Goal: Contribute content: Contribute content

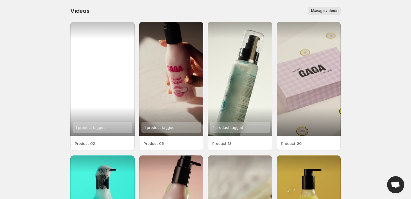
click at [107, 96] on div "1 product tagged" at bounding box center [102, 79] width 64 height 114
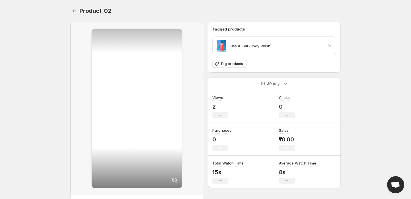
click at [175, 181] on icon at bounding box center [174, 180] width 6 height 6
click at [143, 113] on div at bounding box center [137, 108] width 90 height 159
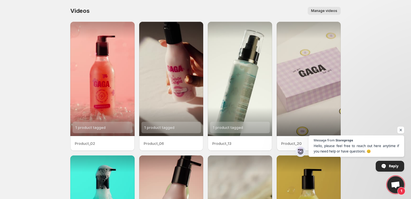
click at [318, 9] on span "Manage videos" at bounding box center [324, 11] width 26 height 5
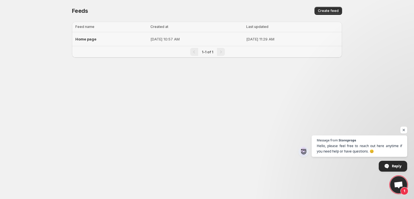
click at [216, 44] on td "[DATE] 10:57 AM" at bounding box center [197, 39] width 96 height 14
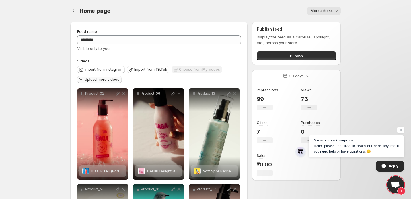
click at [111, 80] on span "Upload more videos" at bounding box center [101, 79] width 35 height 5
click at [114, 69] on span "Import from Instagram" at bounding box center [103, 69] width 38 height 5
click at [103, 79] on span "Upload more videos" at bounding box center [101, 79] width 35 height 5
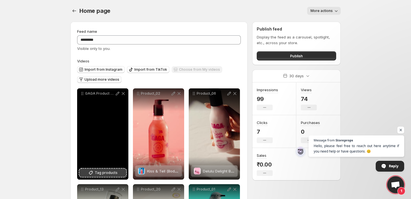
click at [101, 171] on span "Tag products" at bounding box center [106, 173] width 23 height 6
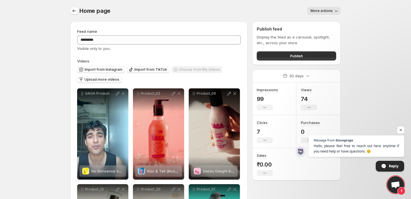
click at [75, 10] on icon "Settings" at bounding box center [74, 11] width 6 height 6
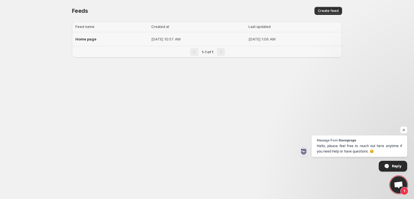
click at [102, 43] on div "Home page" at bounding box center [111, 39] width 73 height 10
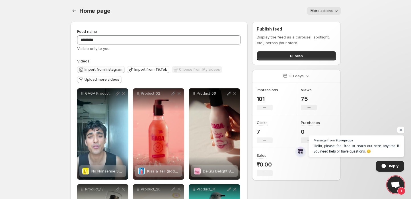
click at [109, 71] on span "Import from Instagram" at bounding box center [103, 69] width 38 height 5
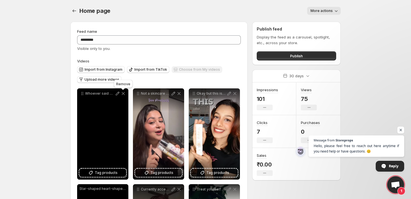
click at [122, 94] on icon at bounding box center [123, 93] width 6 height 6
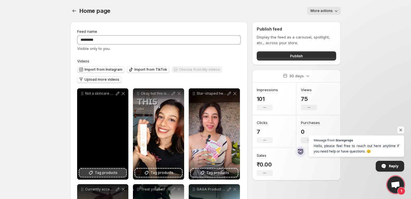
click at [98, 171] on span "Tag products" at bounding box center [106, 173] width 23 height 6
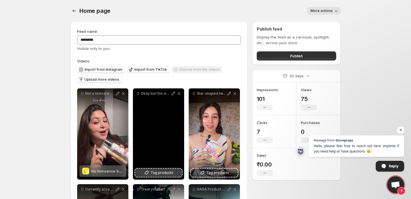
click at [158, 171] on span "Tag products" at bounding box center [161, 173] width 23 height 6
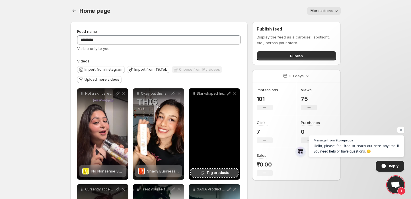
click at [215, 172] on span "Tag products" at bounding box center [217, 173] width 23 height 6
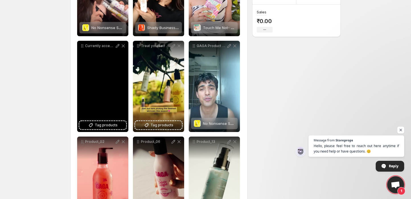
scroll to position [144, 0]
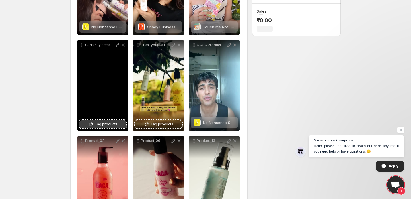
click at [99, 121] on button "Tag products" at bounding box center [102, 124] width 47 height 8
click at [102, 123] on span "Morning Quickie AM Serum Booster" at bounding box center [122, 122] width 63 height 5
click at [109, 105] on div "Currently accepting compliments thanks to ohsogaga skin skincare hydration hydr…" at bounding box center [102, 85] width 51 height 91
click at [102, 124] on span "Night Moves PM Serum (Ayurveda x Actives)" at bounding box center [130, 122] width 79 height 5
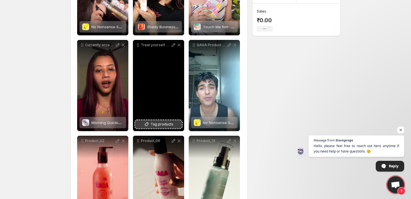
click at [156, 124] on span "Tag products" at bounding box center [161, 124] width 23 height 6
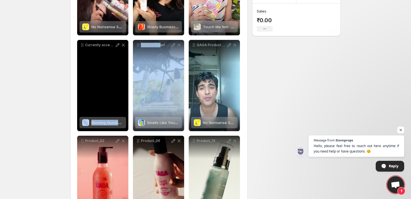
drag, startPoint x: 153, startPoint y: 89, endPoint x: 118, endPoint y: 53, distance: 50.1
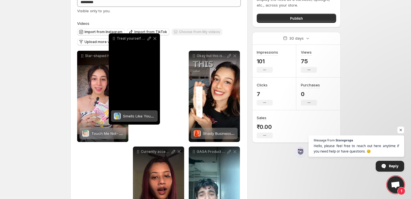
scroll to position [37, 0]
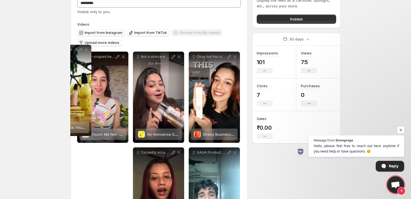
drag, startPoint x: 137, startPoint y: 47, endPoint x: 44, endPoint y: 51, distance: 92.8
click at [44, 51] on body "**********" at bounding box center [205, 62] width 411 height 199
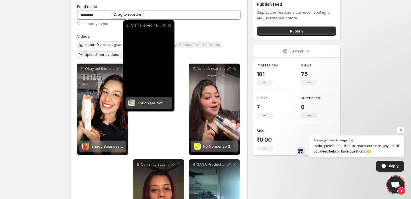
scroll to position [23, 0]
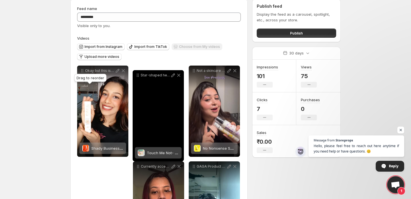
drag, startPoint x: 82, startPoint y: 67, endPoint x: 137, endPoint y: 76, distance: 55.9
click at [137, 76] on icon at bounding box center [138, 75] width 6 height 6
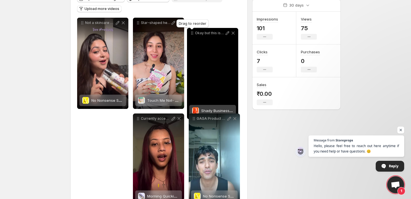
scroll to position [61, 0]
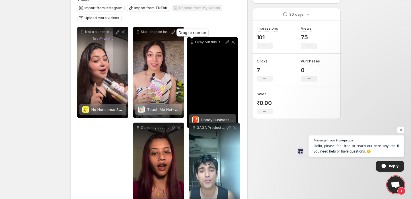
drag, startPoint x: 81, startPoint y: 71, endPoint x: 191, endPoint y: 30, distance: 117.3
click at [191, 39] on icon at bounding box center [192, 42] width 6 height 6
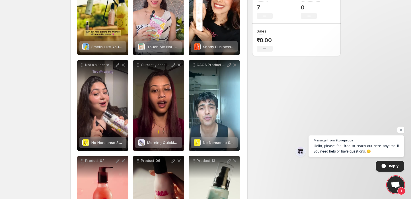
scroll to position [124, 0]
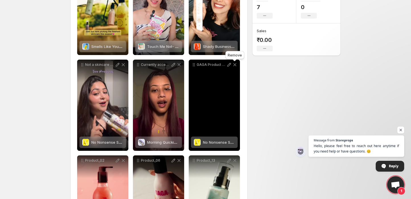
click at [234, 65] on icon at bounding box center [234, 64] width 3 height 3
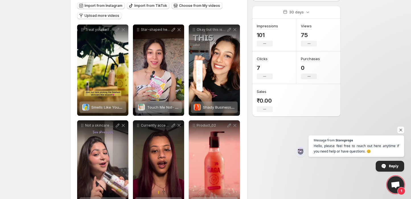
scroll to position [0, 0]
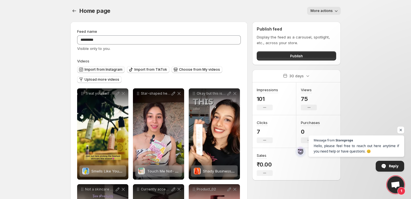
click at [98, 71] on span "Import from Instagram" at bounding box center [103, 69] width 38 height 5
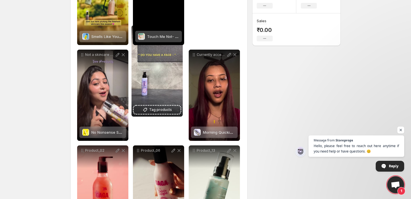
scroll to position [128, 0]
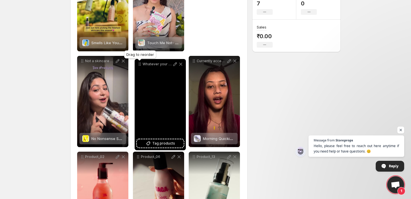
drag, startPoint x: 83, startPoint y: 95, endPoint x: 140, endPoint y: 66, distance: 63.7
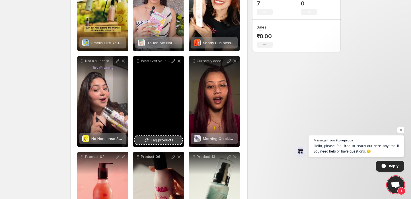
click at [155, 143] on button "Tag products" at bounding box center [158, 140] width 47 height 8
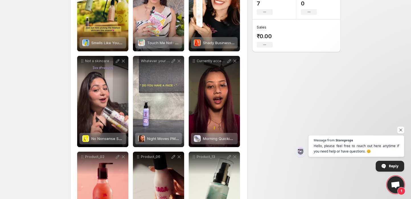
scroll to position [0, 0]
